Goal: Task Accomplishment & Management: Manage account settings

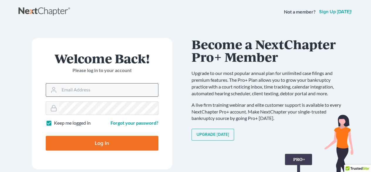
click at [93, 91] on input "Email Address" at bounding box center [108, 89] width 99 height 13
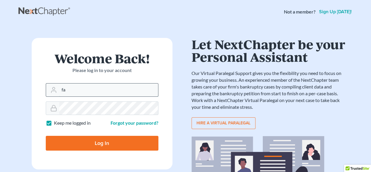
type input "f"
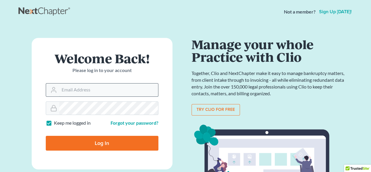
click at [96, 86] on input "Email Address" at bounding box center [108, 89] width 99 height 13
paste input "farvastra@gmail.com"
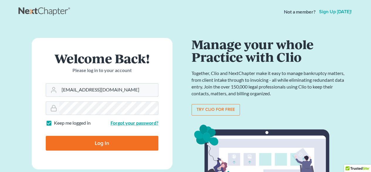
type input "farvastra@gmail.com"
click at [118, 120] on link "Forgot your password?" at bounding box center [135, 123] width 48 height 6
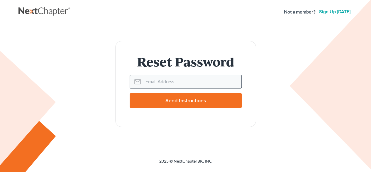
drag, startPoint x: 0, startPoint y: 0, endPoint x: 175, endPoint y: 80, distance: 192.0
click at [175, 80] on input "Email Address" at bounding box center [192, 81] width 98 height 13
type input "farvastra@gmail.com"
click at [179, 104] on input "Send Instructions" at bounding box center [186, 100] width 112 height 15
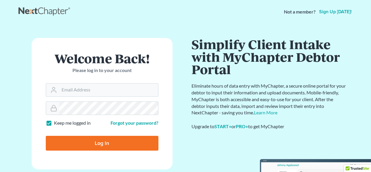
click at [16, 22] on nav "Not a member? Sign up [DATE]!" at bounding box center [185, 11] width 371 height 23
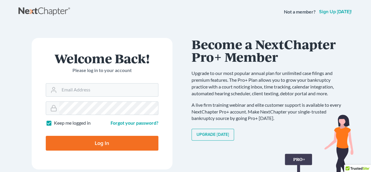
click at [343, 44] on h1 "Become a NextChapter Pro+ Member" at bounding box center [270, 50] width 156 height 25
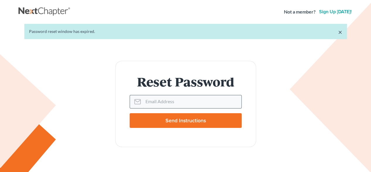
click at [164, 99] on input "Email Address" at bounding box center [192, 101] width 98 height 13
type input "farvastra@gmail.com"
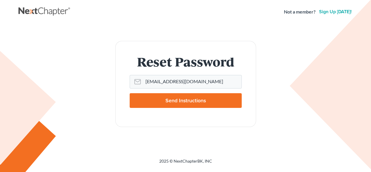
click at [180, 102] on input "Send Instructions" at bounding box center [186, 100] width 112 height 15
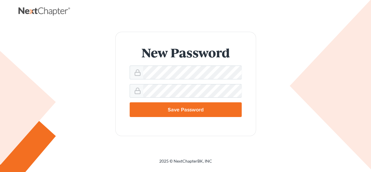
click at [188, 108] on input "Save Password" at bounding box center [186, 109] width 112 height 15
type input "Thinking..."
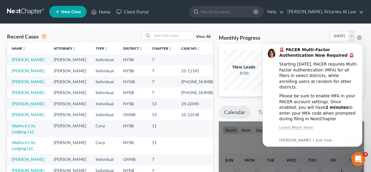
click at [360, 160] on icon "Open Intercom Messenger" at bounding box center [359, 159] width 10 height 10
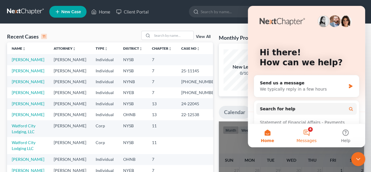
click at [307, 134] on button "4 Messages" at bounding box center [306, 135] width 39 height 23
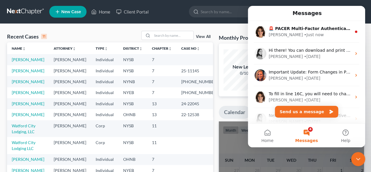
click at [187, 16] on ul "New Case Home Client Portal - No Result - See all results Or Press Enter... Hel…" at bounding box center [206, 11] width 315 height 15
click at [185, 11] on ul "New Case Home Client Portal - No Result - See all results Or Press Enter... Hel…" at bounding box center [206, 11] width 315 height 15
click at [19, 31] on div "Recent Cases 11 View All" at bounding box center [110, 36] width 206 height 11
click at [187, 4] on nav "Home New Case Client Portal Farva Scott, Attorney At Law farvastra@gmail.com My…" at bounding box center [185, 11] width 371 height 23
click at [188, 12] on ul "New Case Home Client Portal - No Result - See all results Or Press Enter... Hel…" at bounding box center [206, 11] width 315 height 15
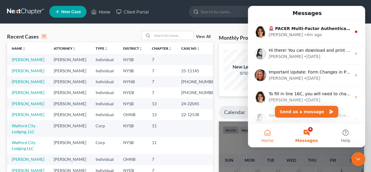
click at [270, 138] on span "Home" at bounding box center [267, 140] width 12 height 4
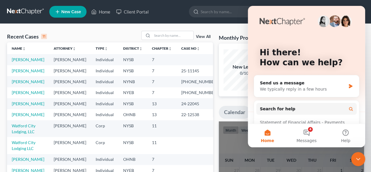
click at [358, 159] on icon "Close Intercom Messenger" at bounding box center [358, 159] width 4 height 2
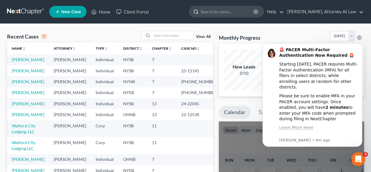
click at [228, 13] on input "search" at bounding box center [228, 11] width 54 height 11
type input "m"
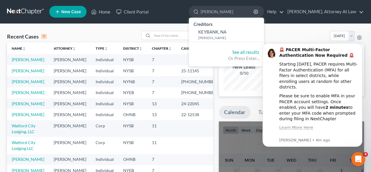
type input "nassar"
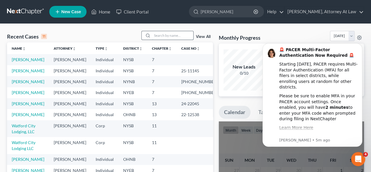
click at [162, 36] on input "search" at bounding box center [172, 35] width 41 height 9
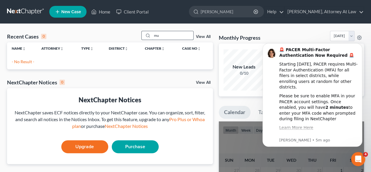
type input "m"
click at [148, 34] on circle at bounding box center [147, 35] width 3 height 3
click at [182, 33] on input "nassar" at bounding box center [172, 35] width 41 height 9
type input "nasser"
click at [27, 35] on div "Recent Cases 0" at bounding box center [26, 36] width 39 height 7
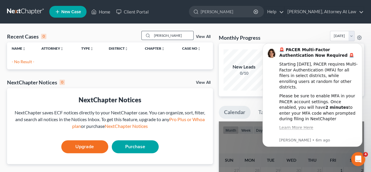
click at [171, 36] on input "nasser" at bounding box center [172, 35] width 41 height 9
click at [16, 33] on div "Recent Cases 0" at bounding box center [26, 36] width 39 height 7
